Goal: Find specific page/section: Find specific page/section

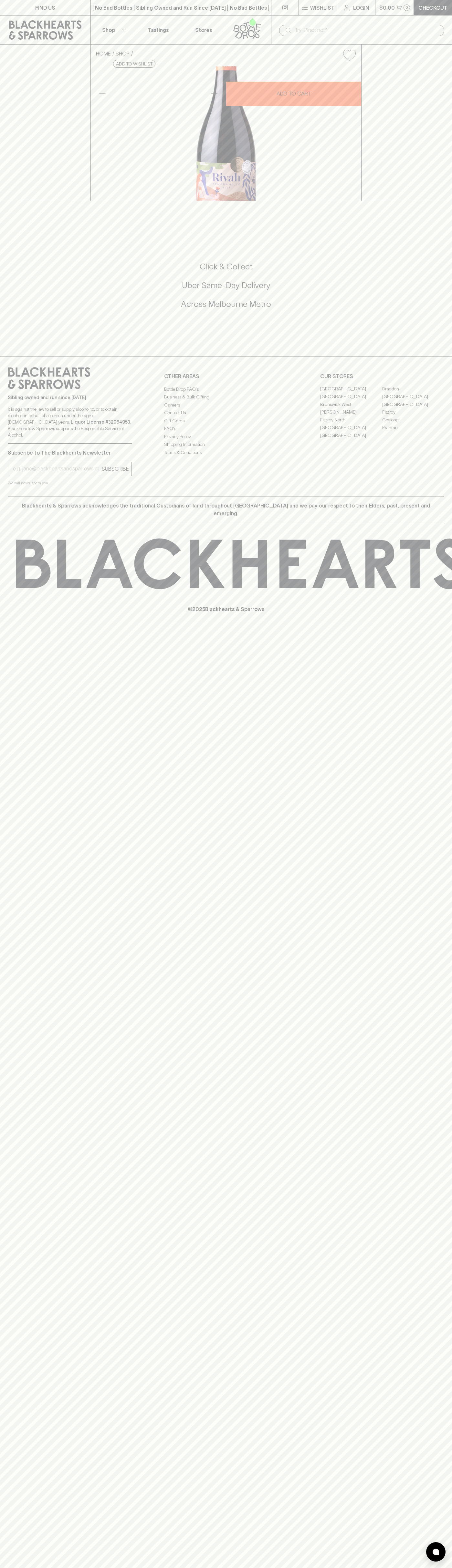
click at [442, 24] on div "​" at bounding box center [361, 30] width 165 height 12
click at [449, 797] on div "FIND US | No Bad Bottles | Sibling Owned and Run Since [DATE] | No Bad Bottles …" at bounding box center [226, 784] width 452 height 1568
click at [255, 1567] on html "FIND US | No Bad Bottles | Sibling Owned and Run Since [DATE] | No Bad Bottles …" at bounding box center [226, 784] width 452 height 1568
click at [1, 1567] on html "FIND US | No Bad Bottles | Sibling Owned and Run Since [DATE] | No Bad Bottles …" at bounding box center [226, 784] width 452 height 1568
